Goal: Share content: Share content

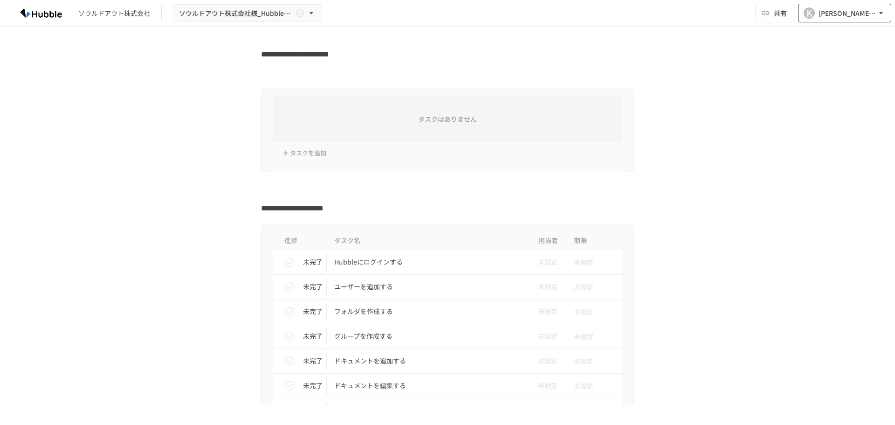
click at [848, 10] on div "[PERSON_NAME][EMAIL_ADDRESS][DOMAIN_NAME]" at bounding box center [847, 13] width 58 height 12
click at [778, 9] on div at bounding box center [447, 212] width 895 height 425
click at [778, 9] on span "共有" at bounding box center [780, 13] width 13 height 10
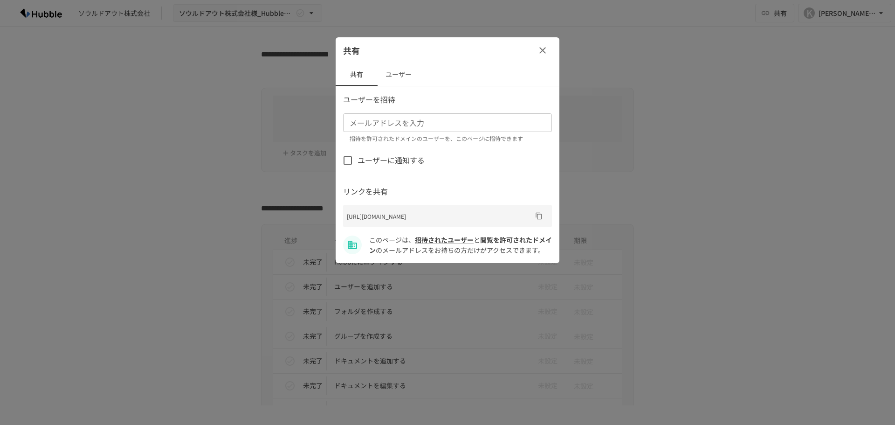
click at [428, 128] on input "メールアドレスを入力" at bounding box center [447, 122] width 202 height 13
type input "*"
click at [533, 217] on button "URLをコピー" at bounding box center [538, 215] width 15 height 15
click at [388, 129] on div "メールアドレスを入力" at bounding box center [447, 122] width 209 height 19
click at [418, 120] on div "メールアドレスを入力 メールアドレスを入力 招待を許可されたドメインのユーザーを、このページに招待できます" at bounding box center [447, 128] width 209 height 30
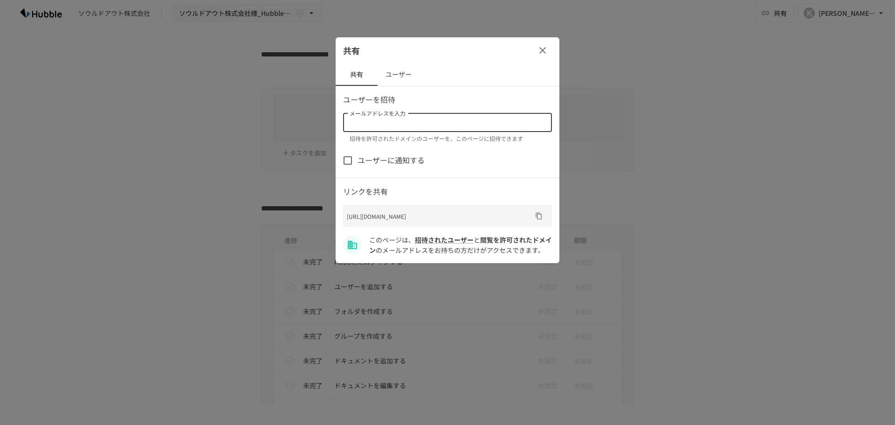
paste input "**********"
type input "**********"
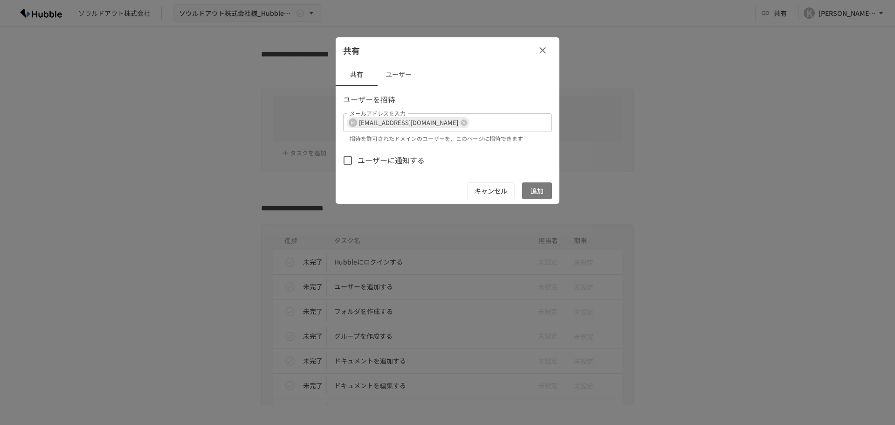
click at [534, 190] on button "追加" at bounding box center [537, 190] width 30 height 17
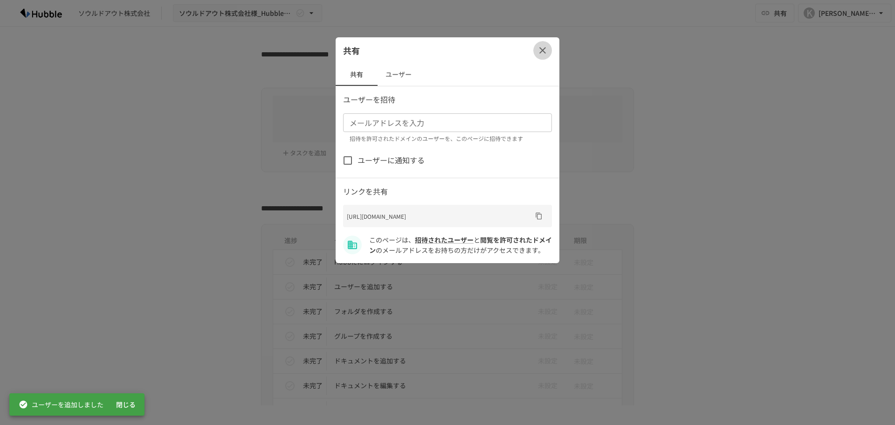
click at [544, 48] on icon "button" at bounding box center [542, 50] width 11 height 11
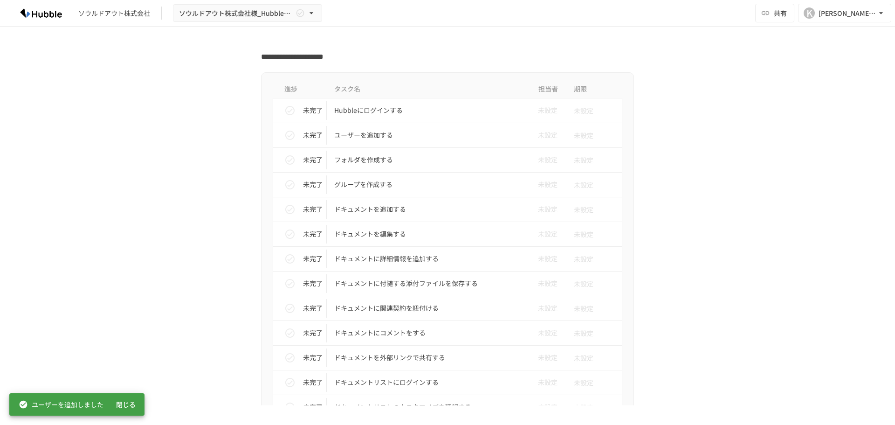
scroll to position [144, 0]
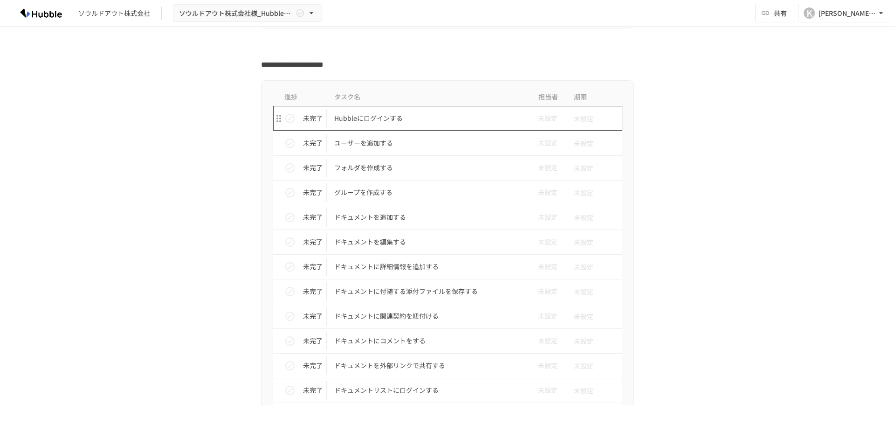
click at [365, 124] on p "Hubbleにログインする" at bounding box center [427, 118] width 187 height 12
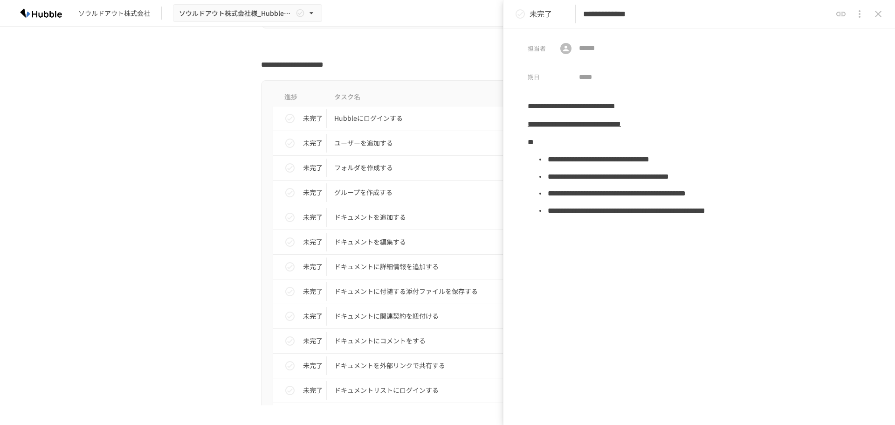
click at [876, 9] on icon "close drawer" at bounding box center [878, 13] width 11 height 11
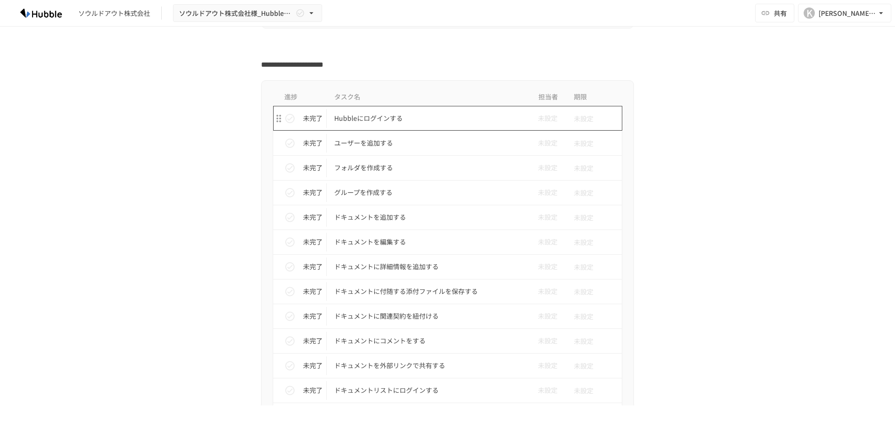
click at [358, 121] on p "Hubbleにログインする" at bounding box center [427, 118] width 187 height 12
type input "**********"
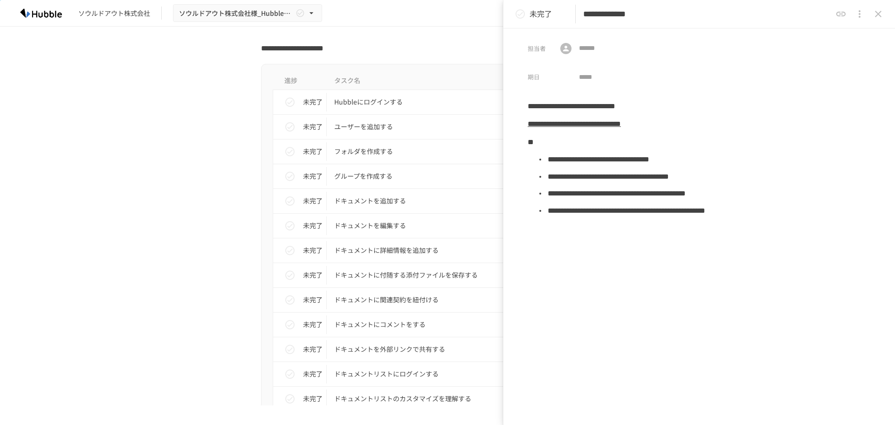
scroll to position [160, 0]
click at [376, 129] on p "ユーザーを追加する" at bounding box center [427, 126] width 187 height 12
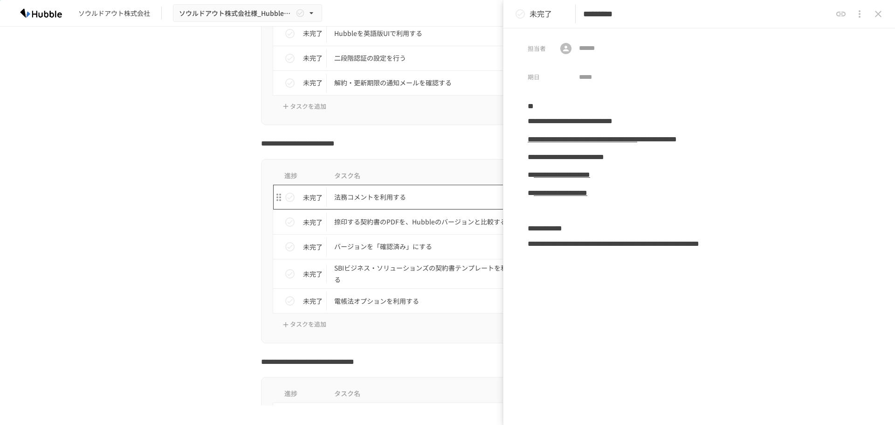
scroll to position [967, 0]
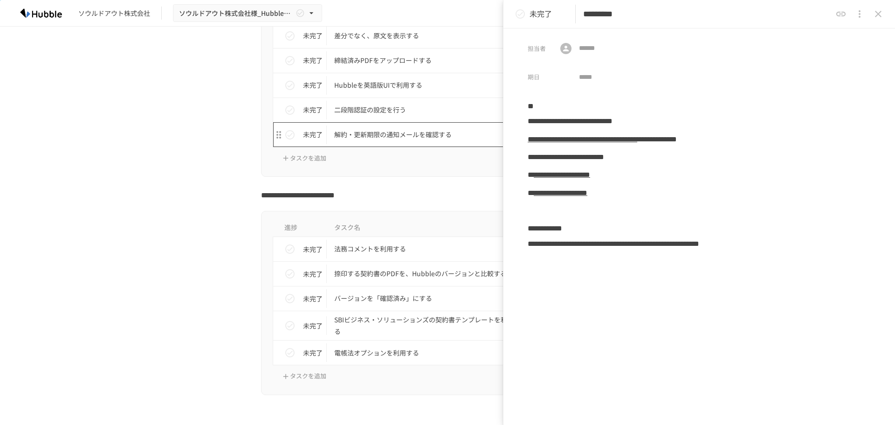
click at [379, 132] on p "解約・更新期限の通知メールを確認する" at bounding box center [427, 135] width 187 height 12
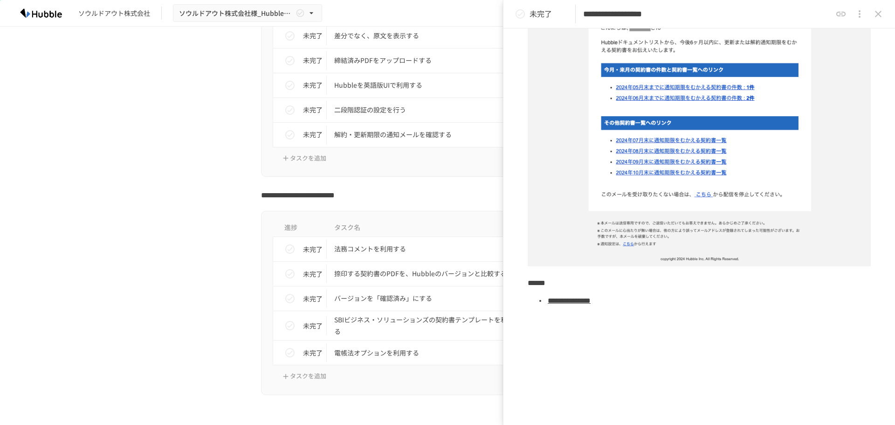
scroll to position [242, 0]
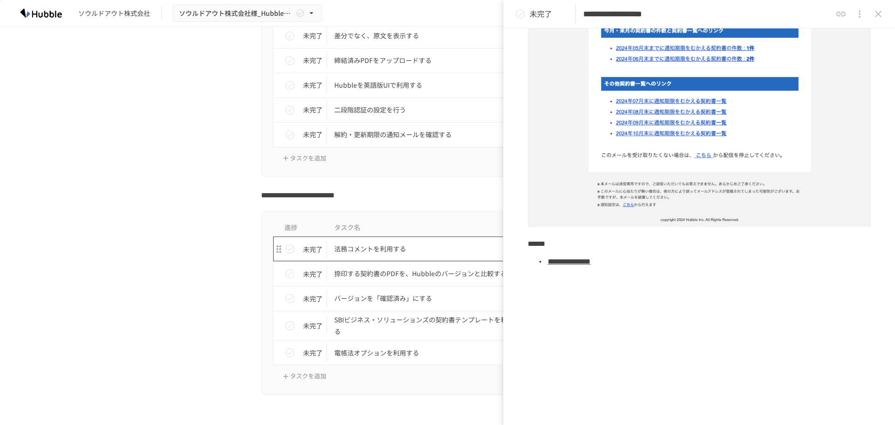
click at [354, 248] on p "法務コメントを利用する" at bounding box center [427, 249] width 187 height 12
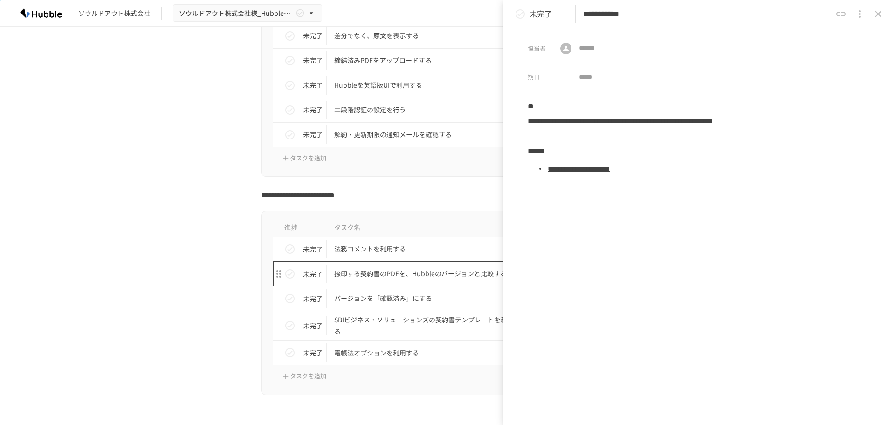
click at [429, 275] on p "捺印する契約書のPDFを、Hubbleのバージョンと比較する" at bounding box center [427, 274] width 187 height 12
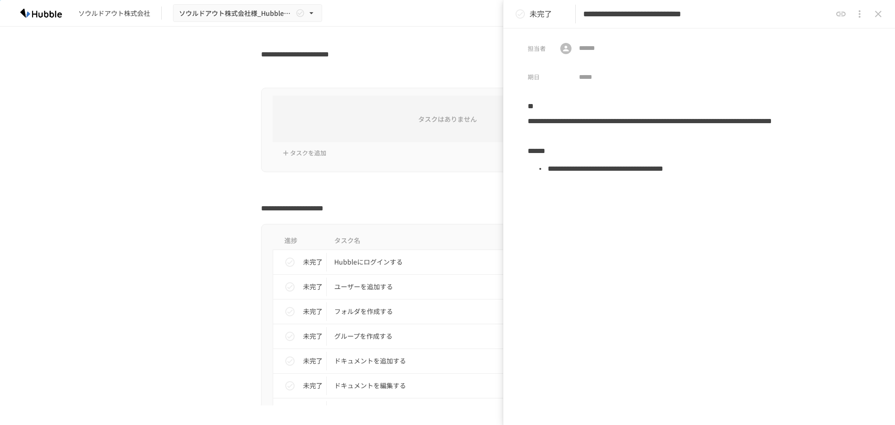
click at [881, 11] on icon "close drawer" at bounding box center [878, 13] width 11 height 11
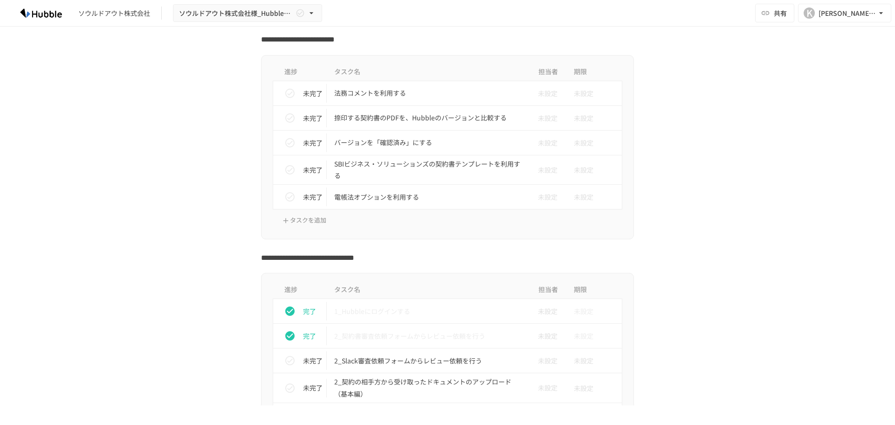
scroll to position [1123, 0]
